Goal: Task Accomplishment & Management: Manage account settings

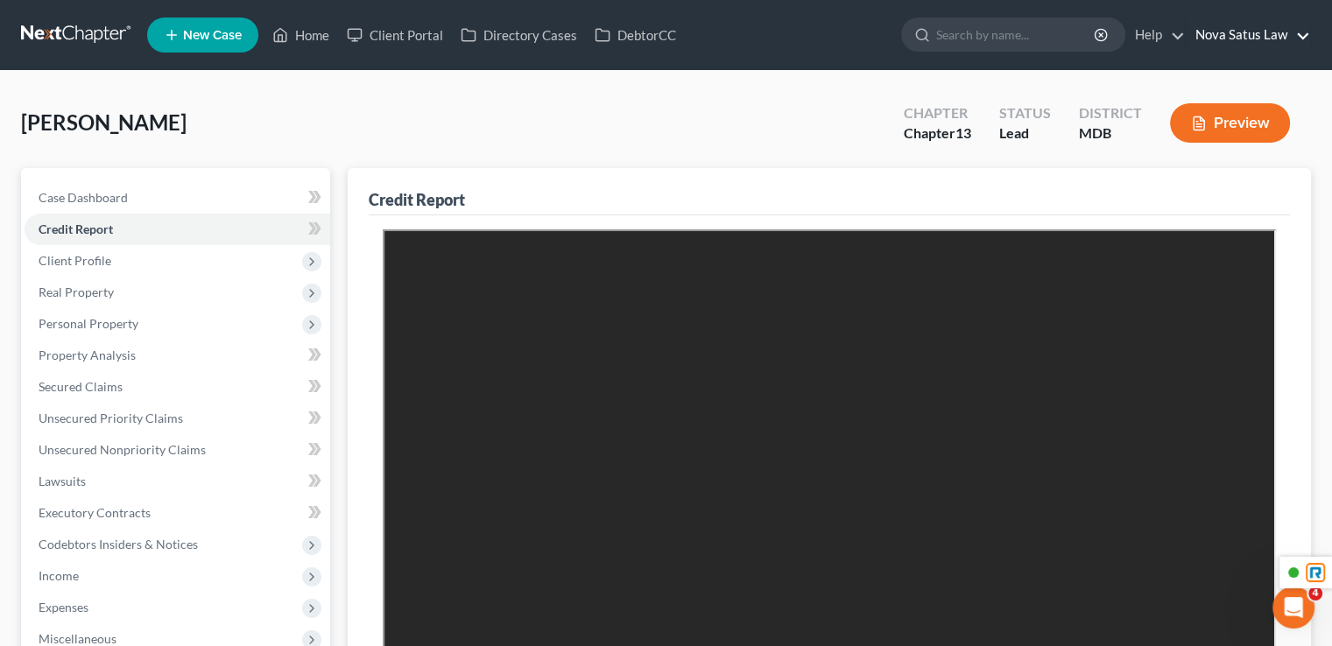
click at [1258, 39] on link "Nova Satus Law" at bounding box center [1247, 35] width 123 height 32
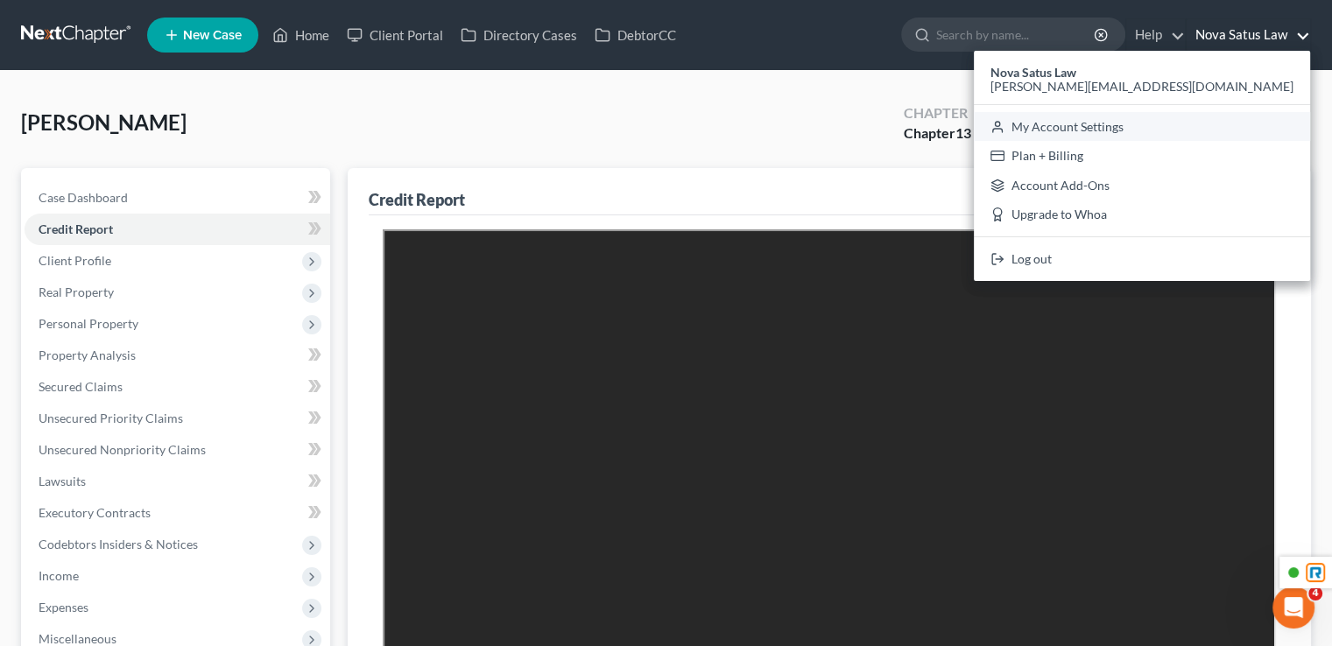
click at [1246, 129] on link "My Account Settings" at bounding box center [1141, 127] width 336 height 30
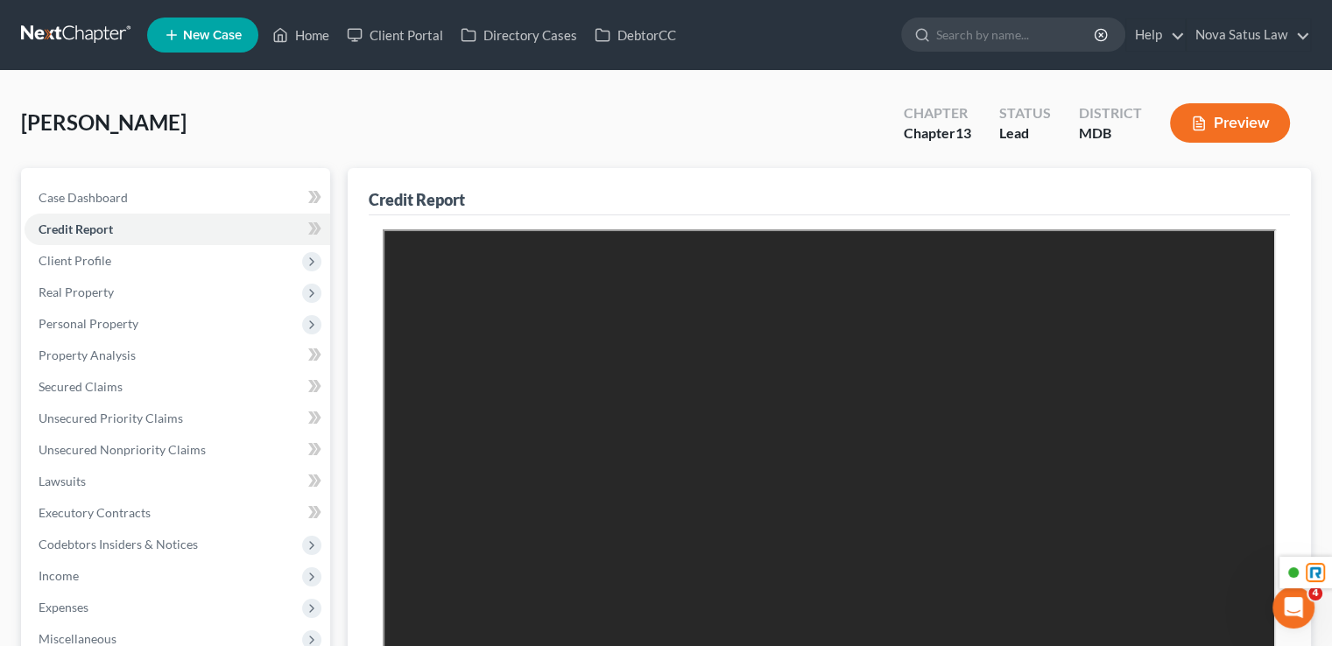
select select "38"
select select "24"
select select "21"
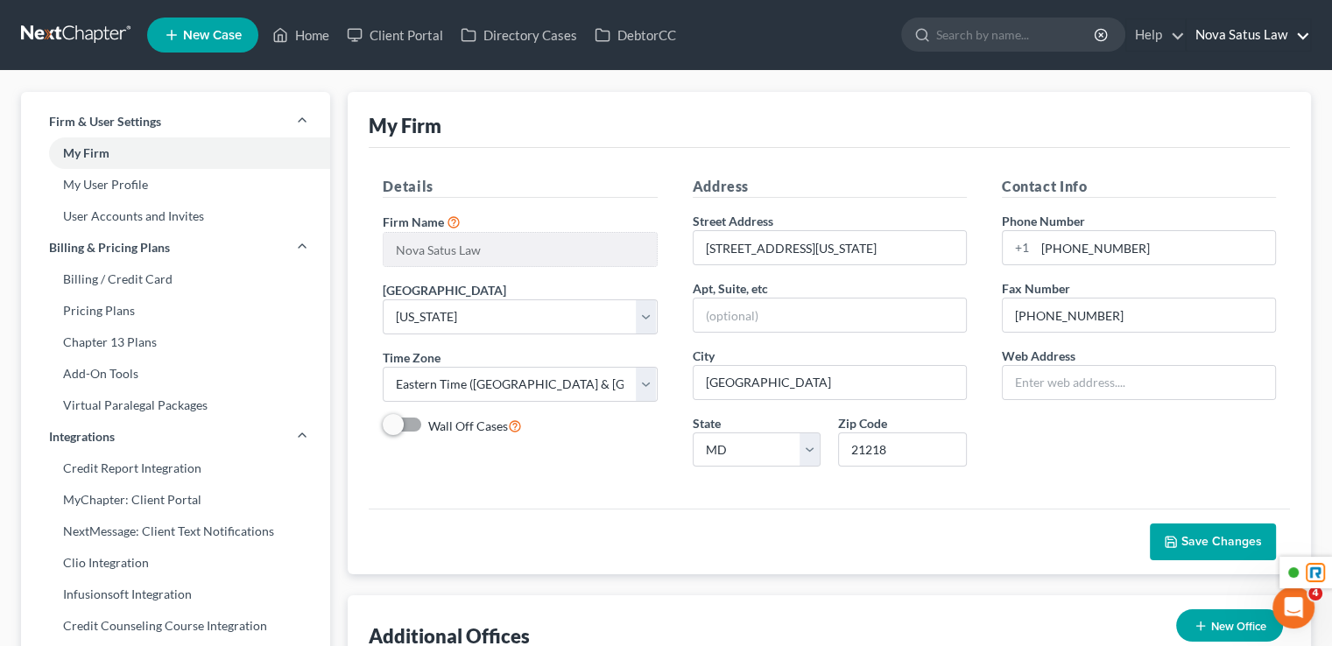
click at [1257, 31] on link "Nova Satus Law" at bounding box center [1247, 35] width 123 height 32
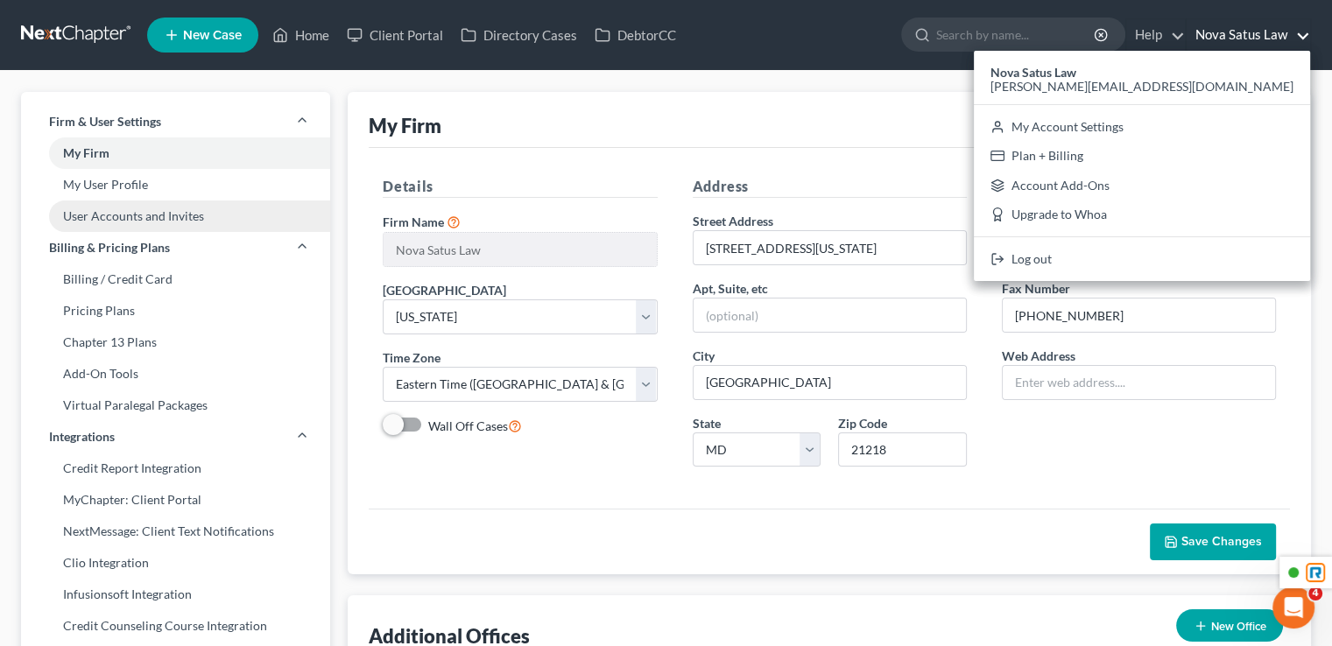
click at [111, 214] on link "User Accounts and Invites" at bounding box center [175, 216] width 309 height 32
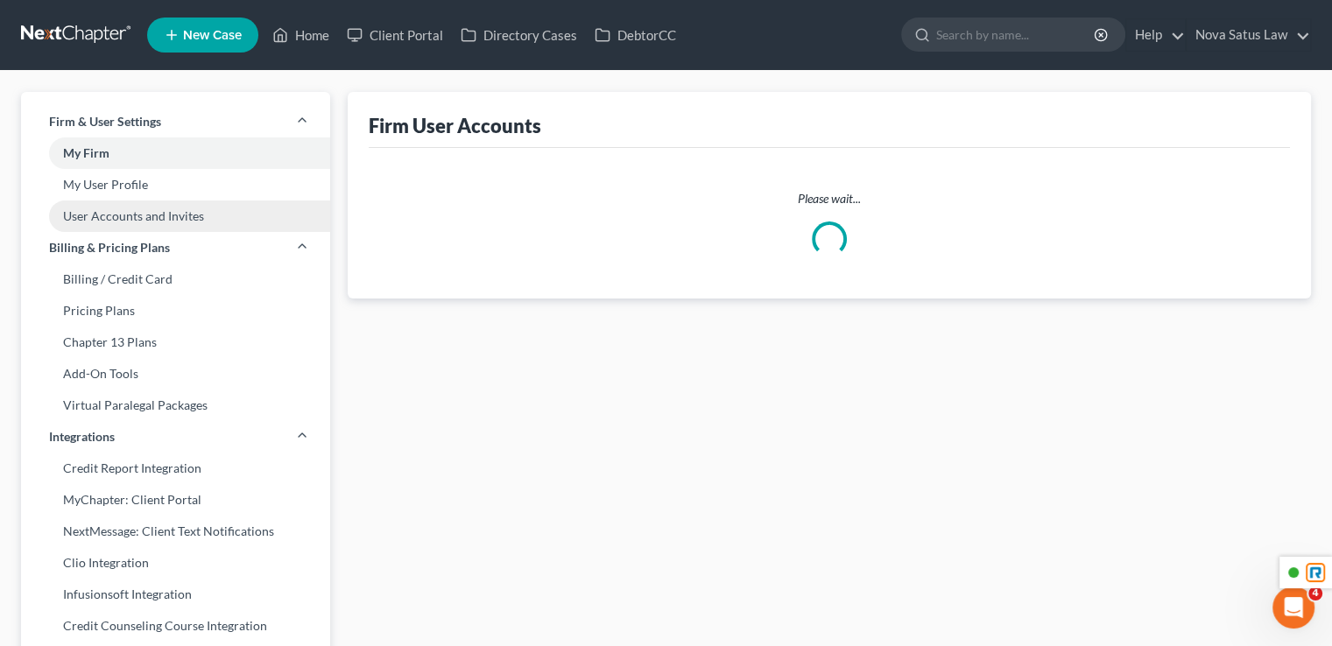
select select "0"
select select "1"
select select "0"
select select "1"
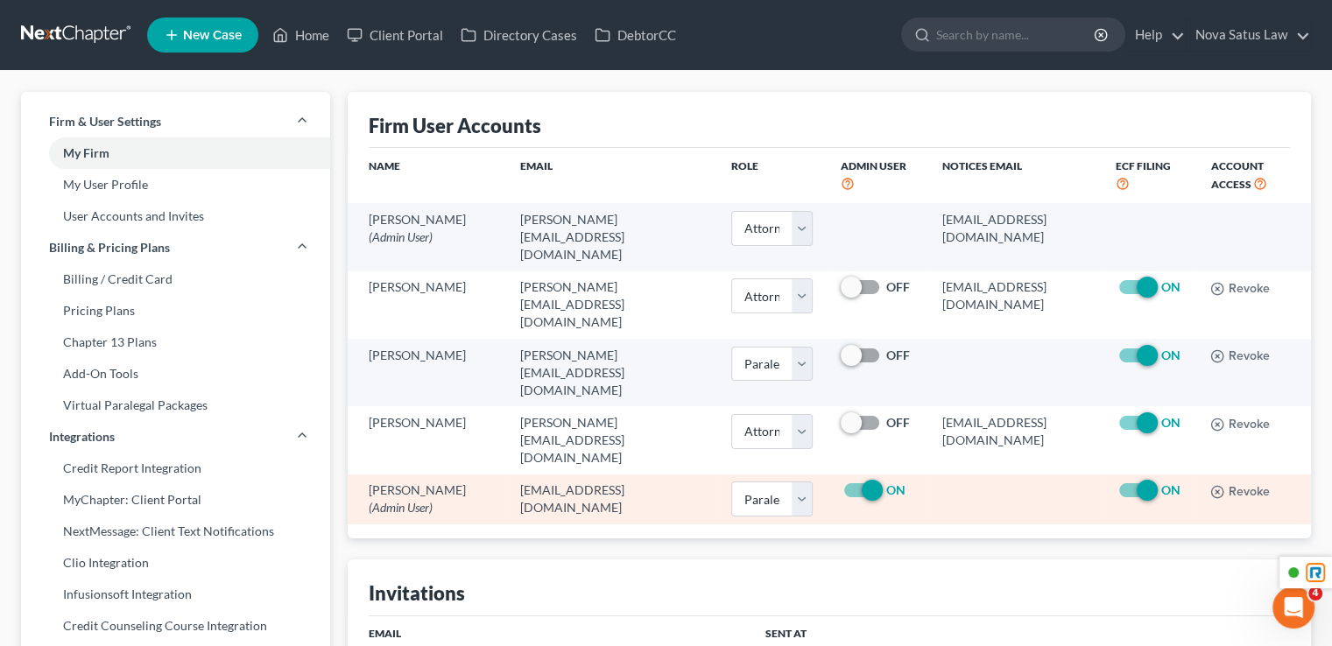
click at [1161, 481] on label "ON" at bounding box center [1170, 490] width 19 height 18
click at [1168, 481] on input "ON" at bounding box center [1173, 486] width 11 height 11
checkbox input "false"
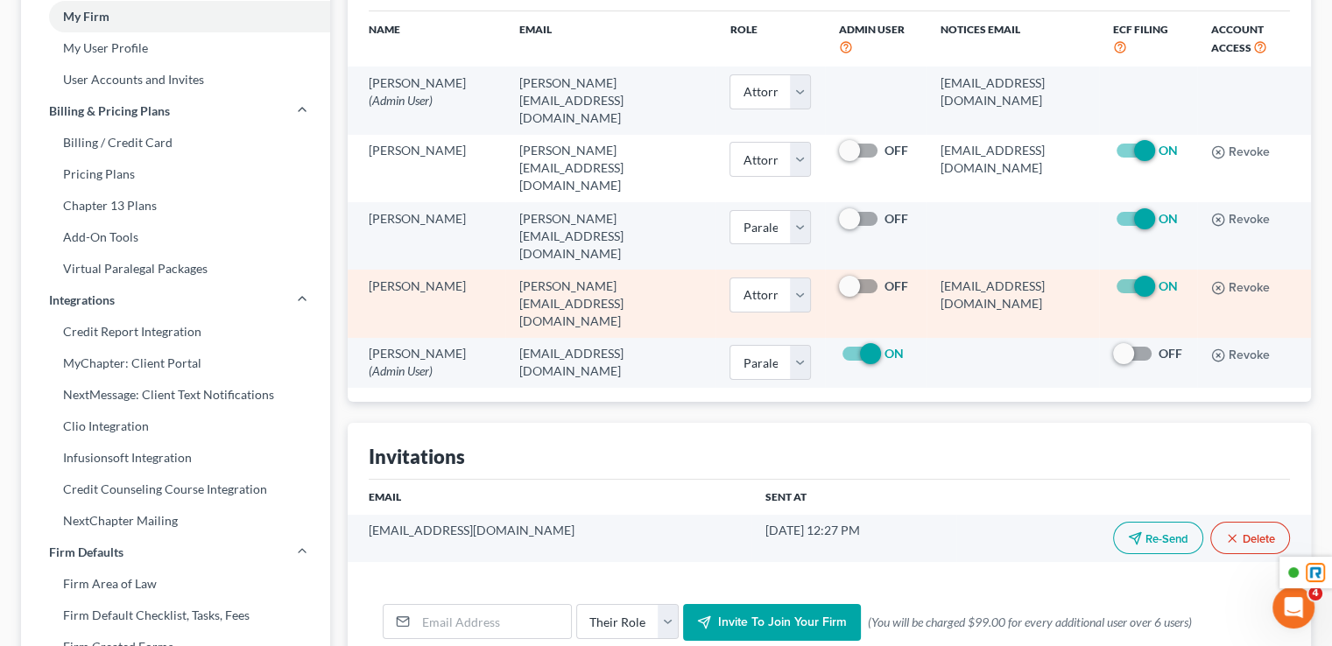
scroll to position [175, 0]
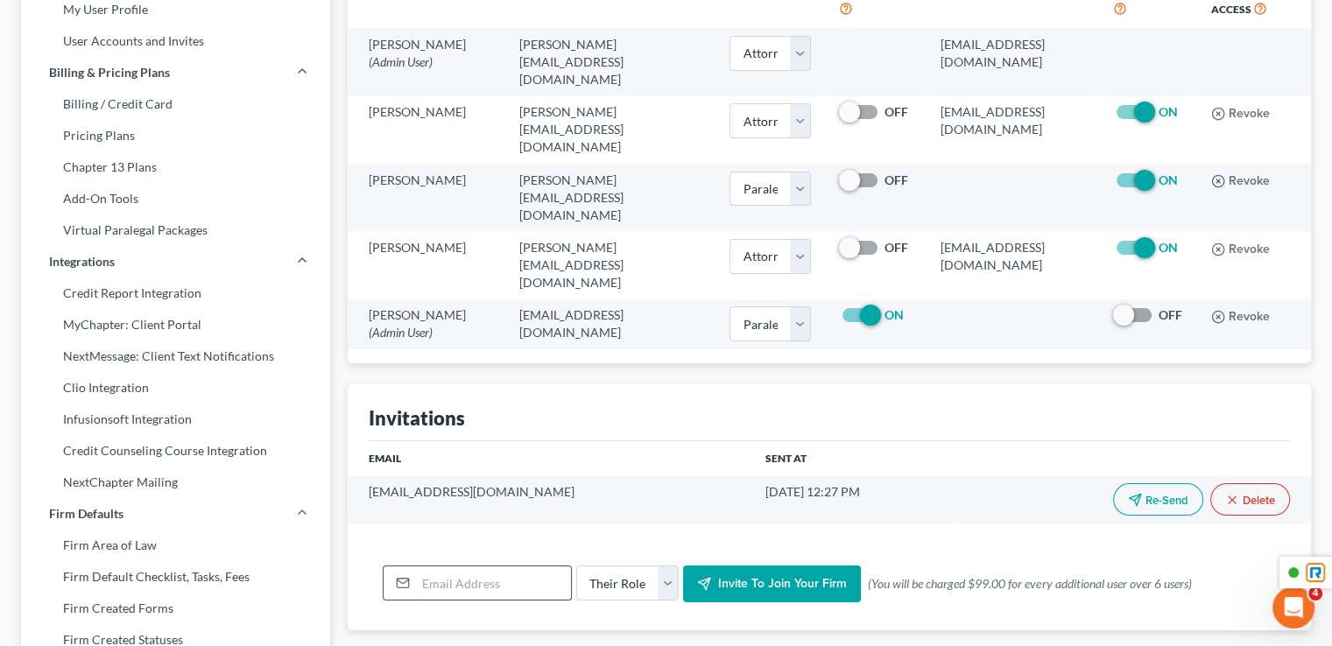
click at [434, 566] on input "email" at bounding box center [493, 582] width 155 height 33
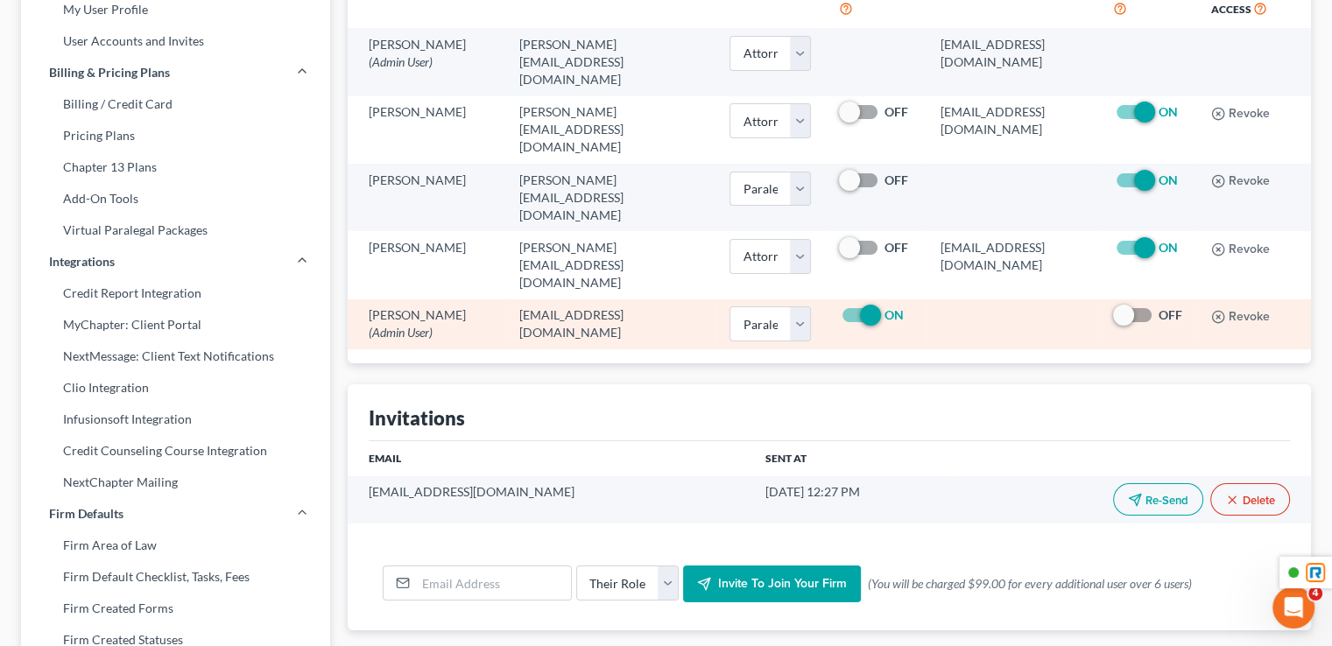
click at [884, 306] on label "ON" at bounding box center [893, 315] width 19 height 18
click at [891, 306] on input "ON" at bounding box center [896, 311] width 11 height 11
checkbox input "false"
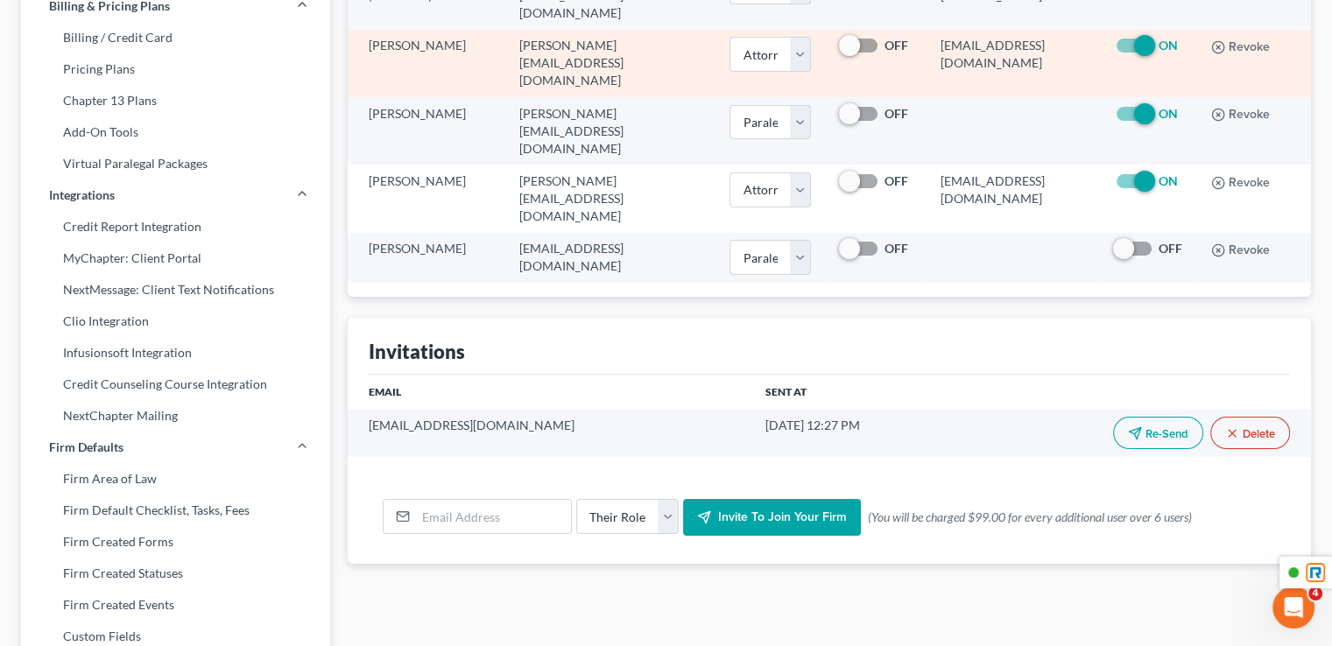
scroll to position [263, 0]
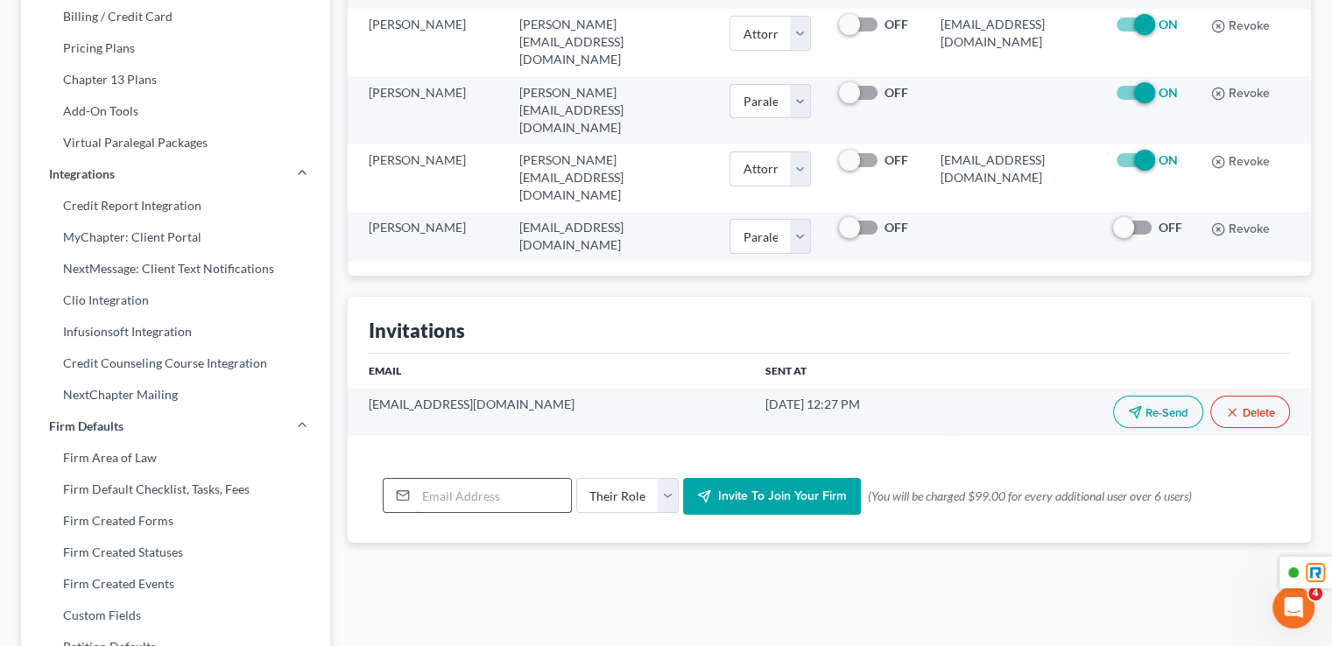
click at [452, 479] on input "email" at bounding box center [493, 495] width 155 height 33
paste input "[PERSON_NAME][EMAIL_ADDRESS][DOMAIN_NAME]"
type input "[PERSON_NAME][EMAIL_ADDRESS][DOMAIN_NAME]"
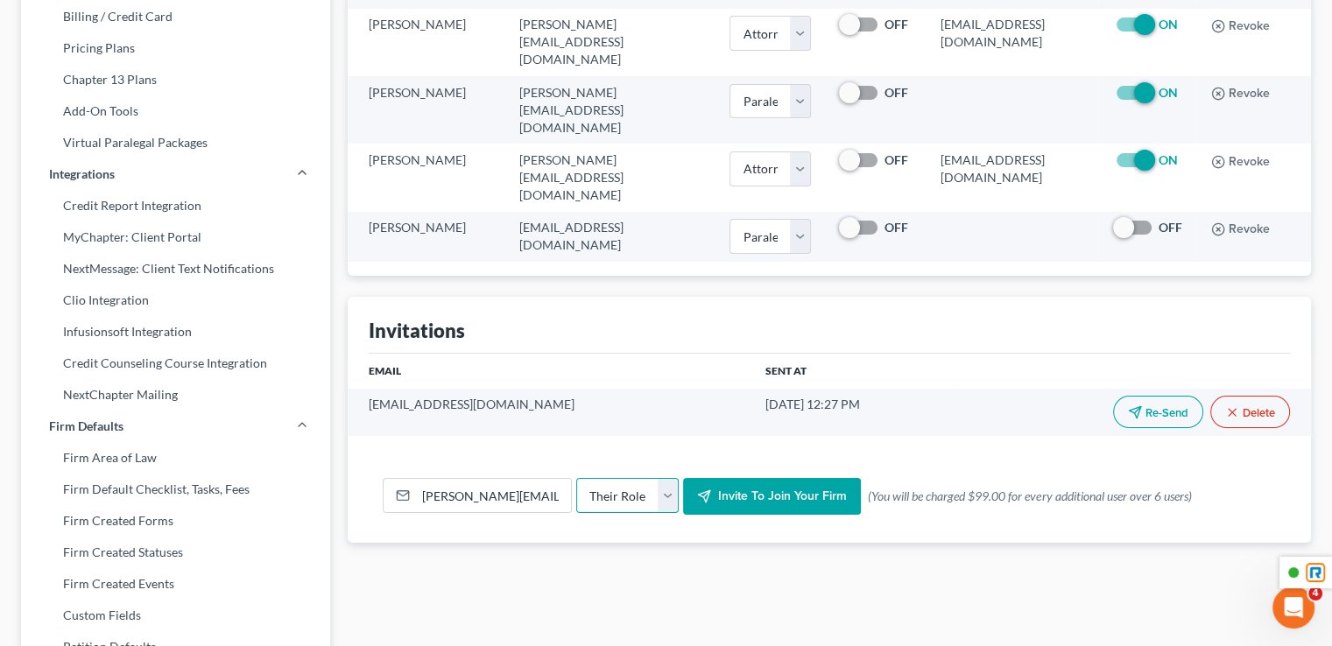
click at [646, 478] on select "Their Role Attorney Paralegal Assistant" at bounding box center [627, 495] width 102 height 35
select select "attorney"
click at [576, 478] on select "Their Role Attorney Paralegal Assistant" at bounding box center [627, 495] width 102 height 35
drag, startPoint x: 763, startPoint y: 428, endPoint x: 568, endPoint y: 545, distance: 227.8
click at [713, 550] on div "Firm User Accounts Name Email Role Admin User Notices Email ECF Filing Account …" at bounding box center [829, 421] width 980 height 1184
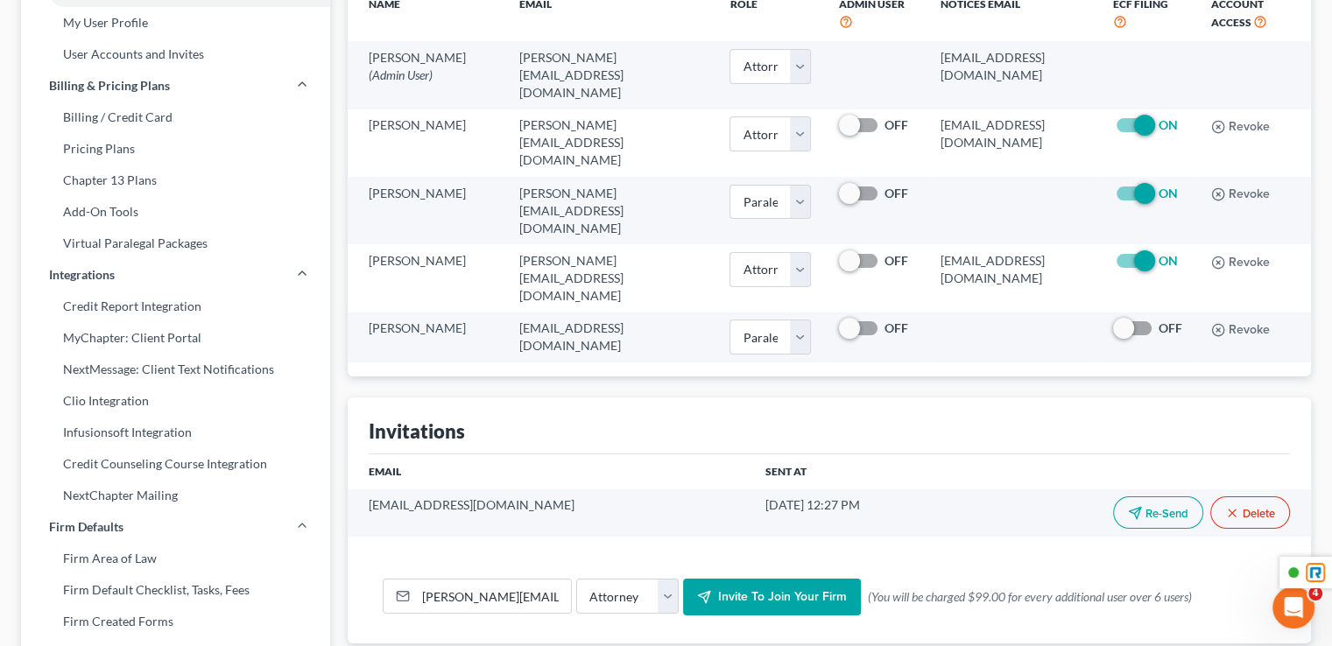
scroll to position [263, 0]
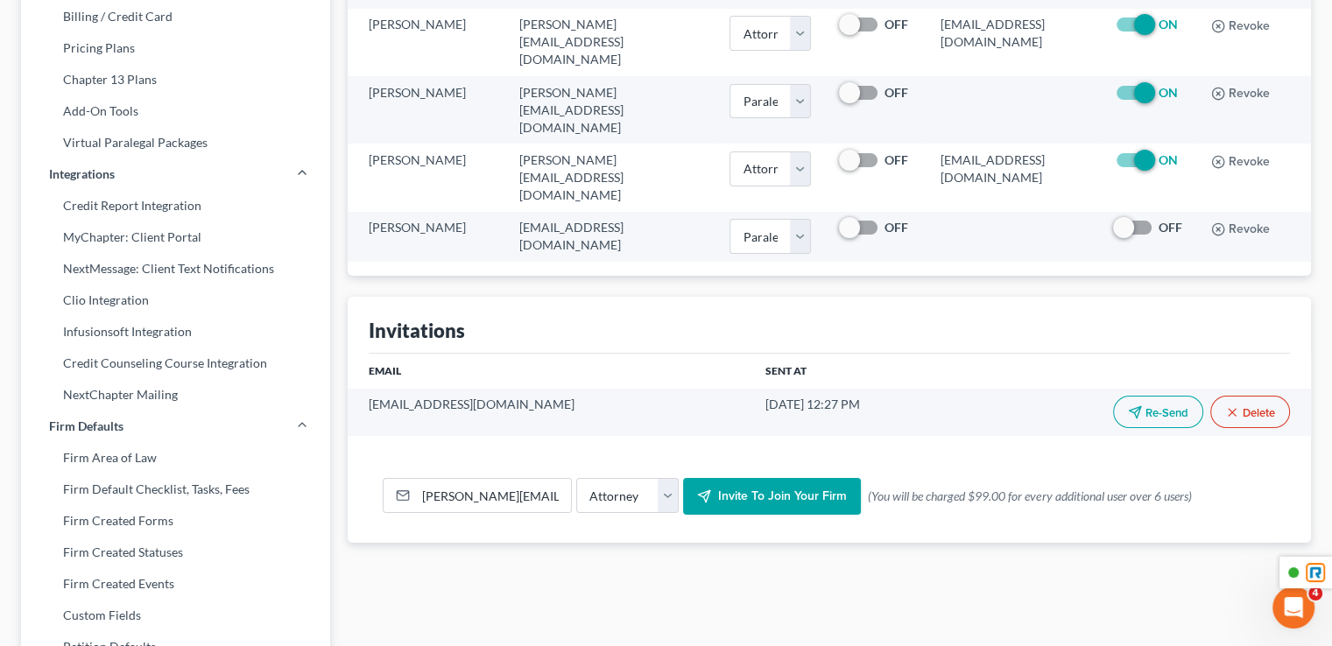
click at [771, 488] on span "Invite to join your firm" at bounding box center [782, 495] width 129 height 15
